Goal: Download file/media

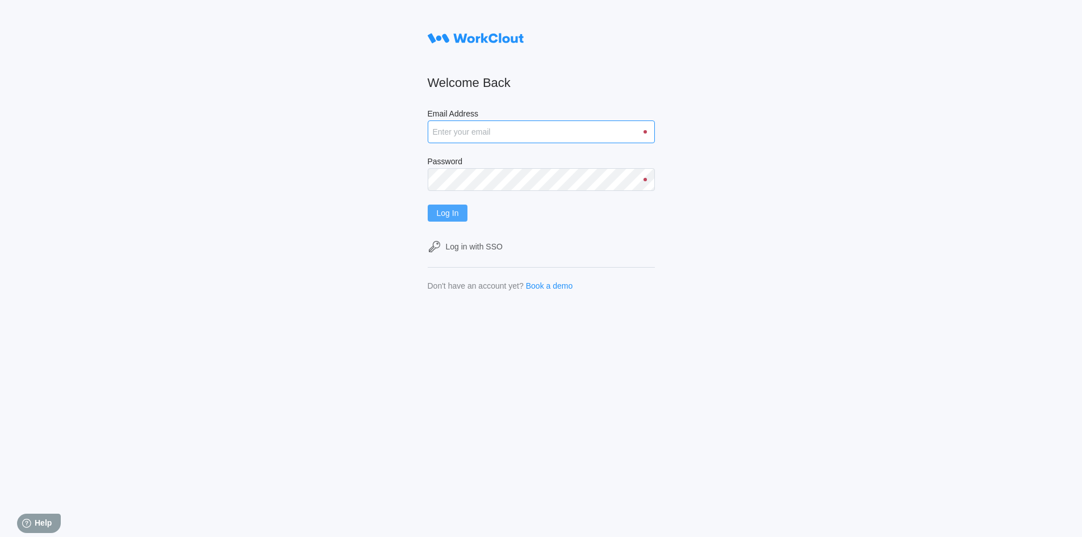
type input "[EMAIL_ADDRESS][DOMAIN_NAME]"
click at [468, 216] on button "Log In" at bounding box center [448, 213] width 40 height 17
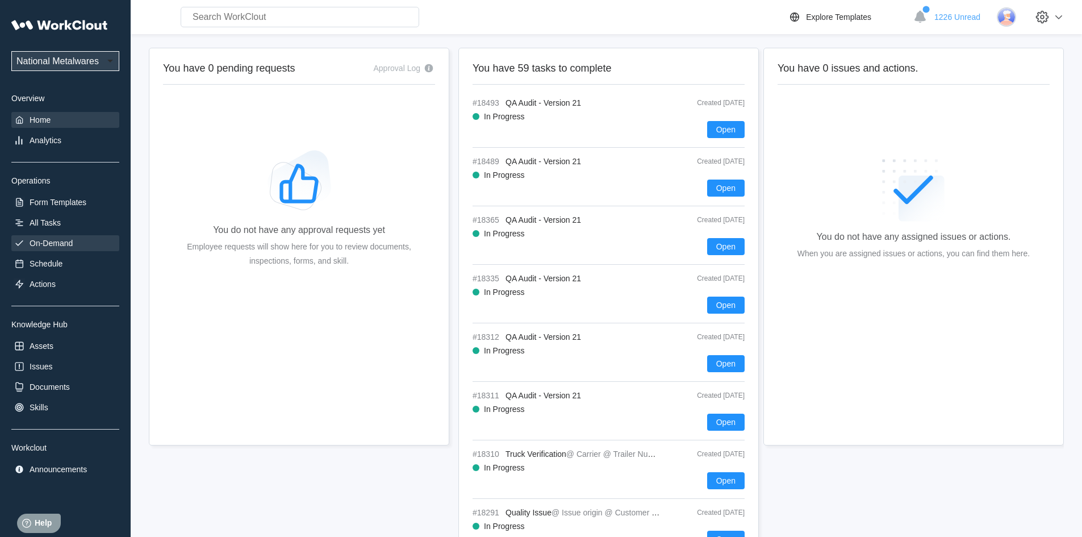
click at [67, 241] on div "On-Demand" at bounding box center [51, 243] width 43 height 9
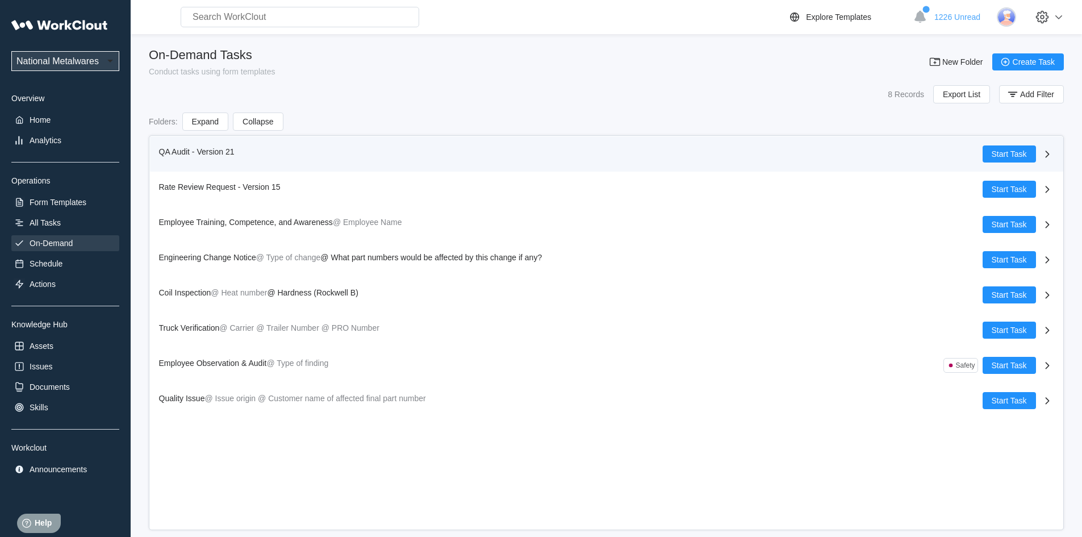
click at [174, 151] on span "QA Audit - Version 21" at bounding box center [197, 151] width 76 height 9
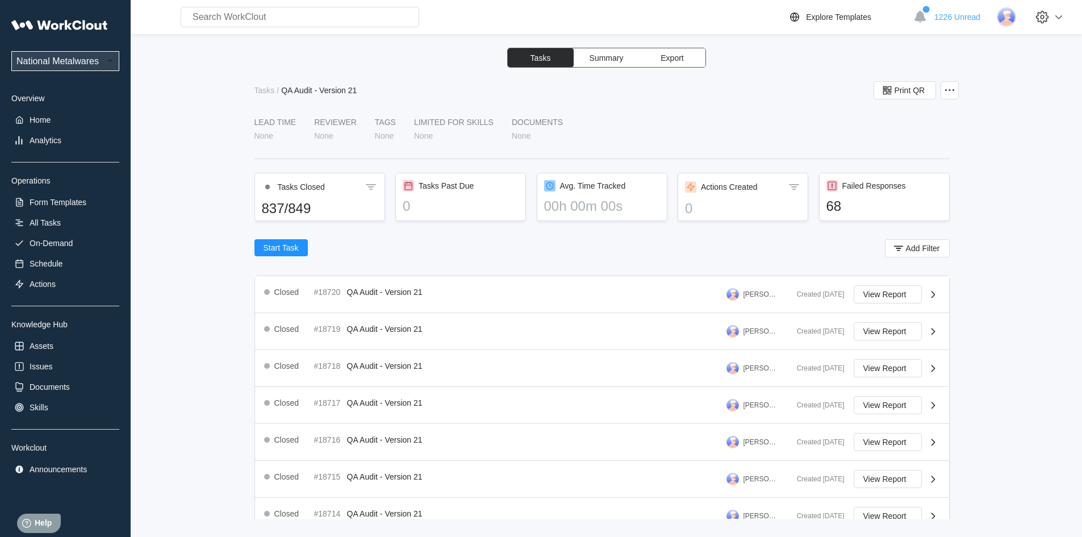
click at [673, 61] on span "Export" at bounding box center [672, 58] width 23 height 8
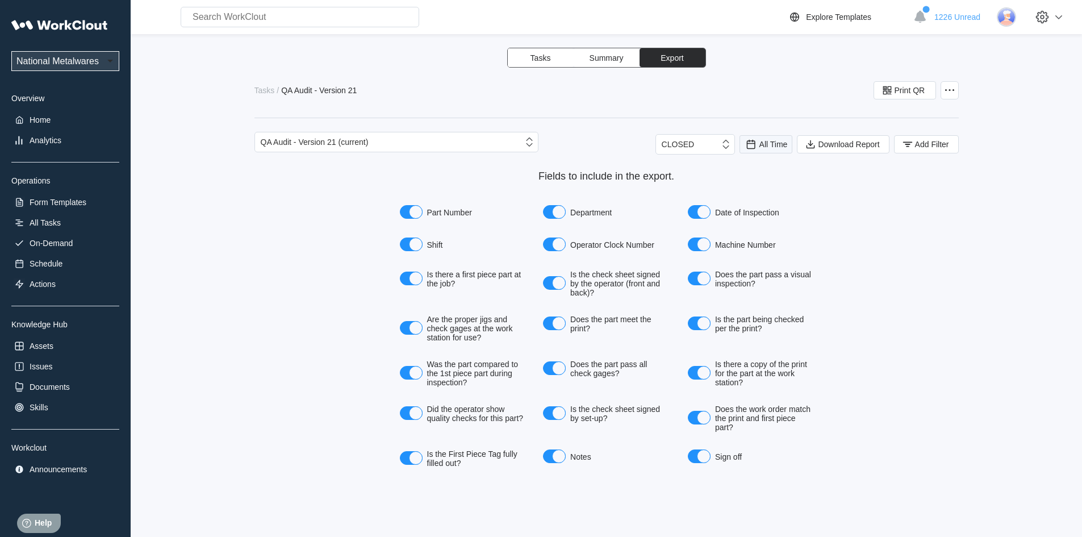
click at [763, 144] on span "All Time" at bounding box center [774, 144] width 28 height 9
click at [754, 181] on div "Last day" at bounding box center [751, 185] width 30 height 9
click at [907, 140] on icon "button" at bounding box center [908, 144] width 12 height 12
click at [680, 190] on icon at bounding box center [682, 189] width 12 height 12
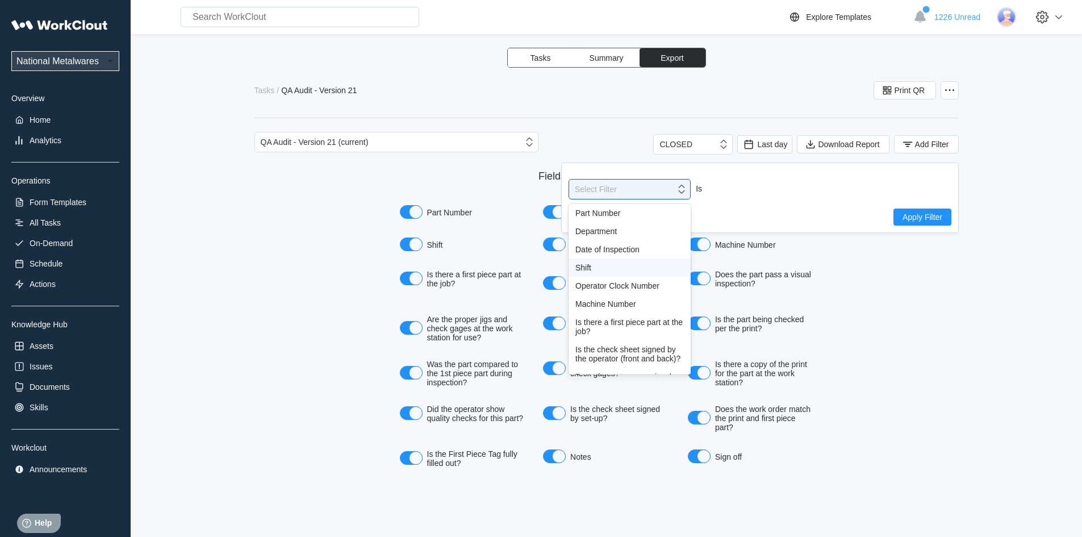
drag, startPoint x: 597, startPoint y: 269, endPoint x: 661, endPoint y: 257, distance: 65.9
click at [613, 264] on div "Shift" at bounding box center [630, 267] width 109 height 9
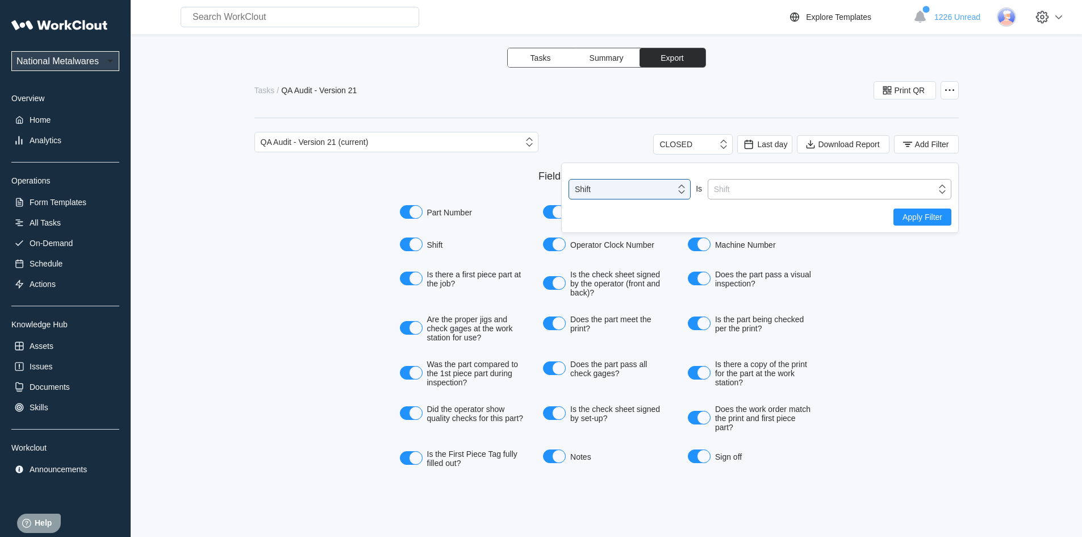
click at [942, 191] on icon at bounding box center [942, 189] width 12 height 12
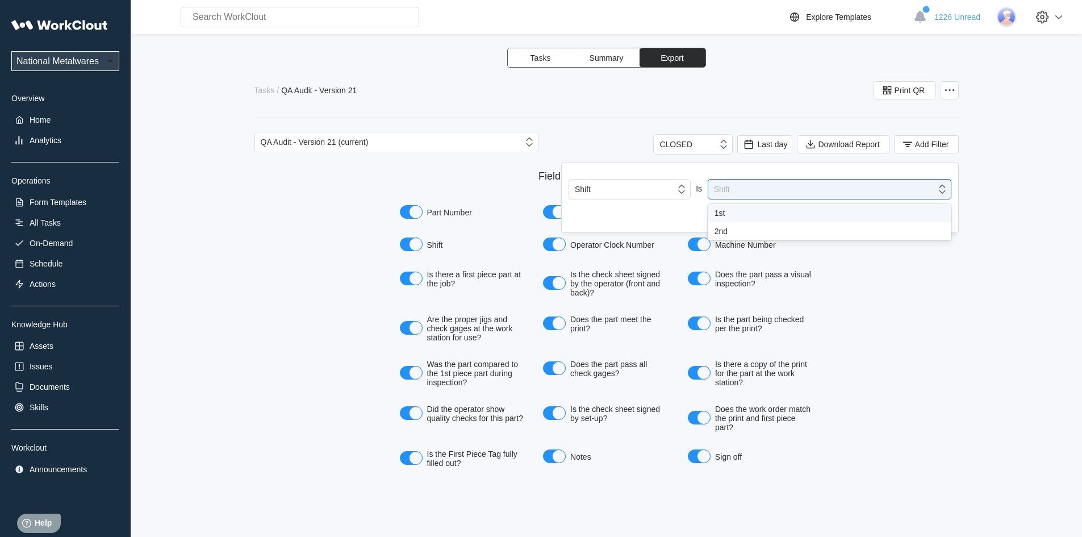
drag, startPoint x: 724, startPoint y: 214, endPoint x: 872, endPoint y: 166, distance: 155.4
click at [724, 214] on div "1st" at bounding box center [830, 213] width 230 height 9
click at [910, 211] on button "Apply Filter" at bounding box center [923, 217] width 58 height 17
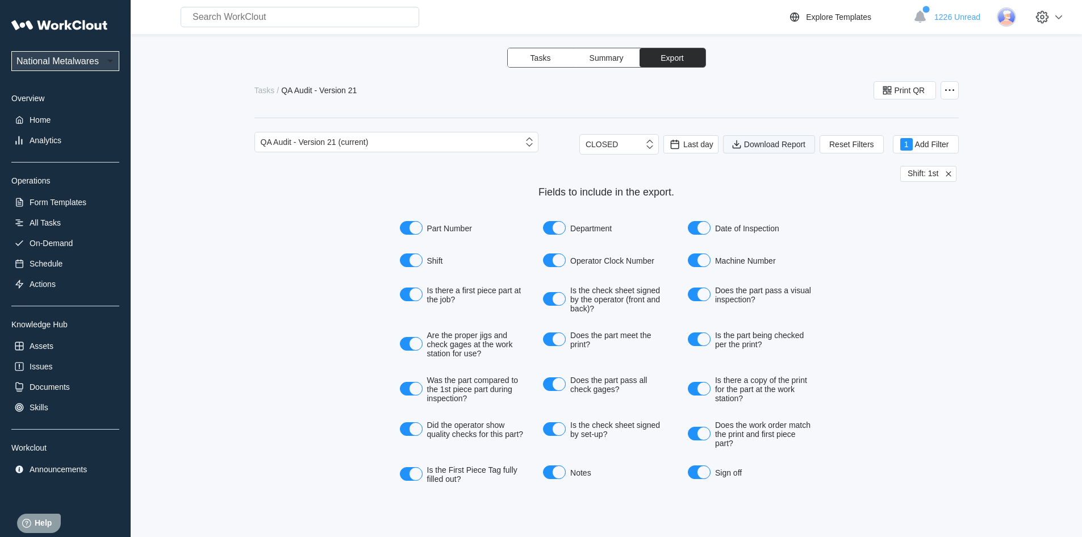
click at [765, 145] on span "Download Report" at bounding box center [774, 144] width 61 height 8
